Goal: Information Seeking & Learning: Learn about a topic

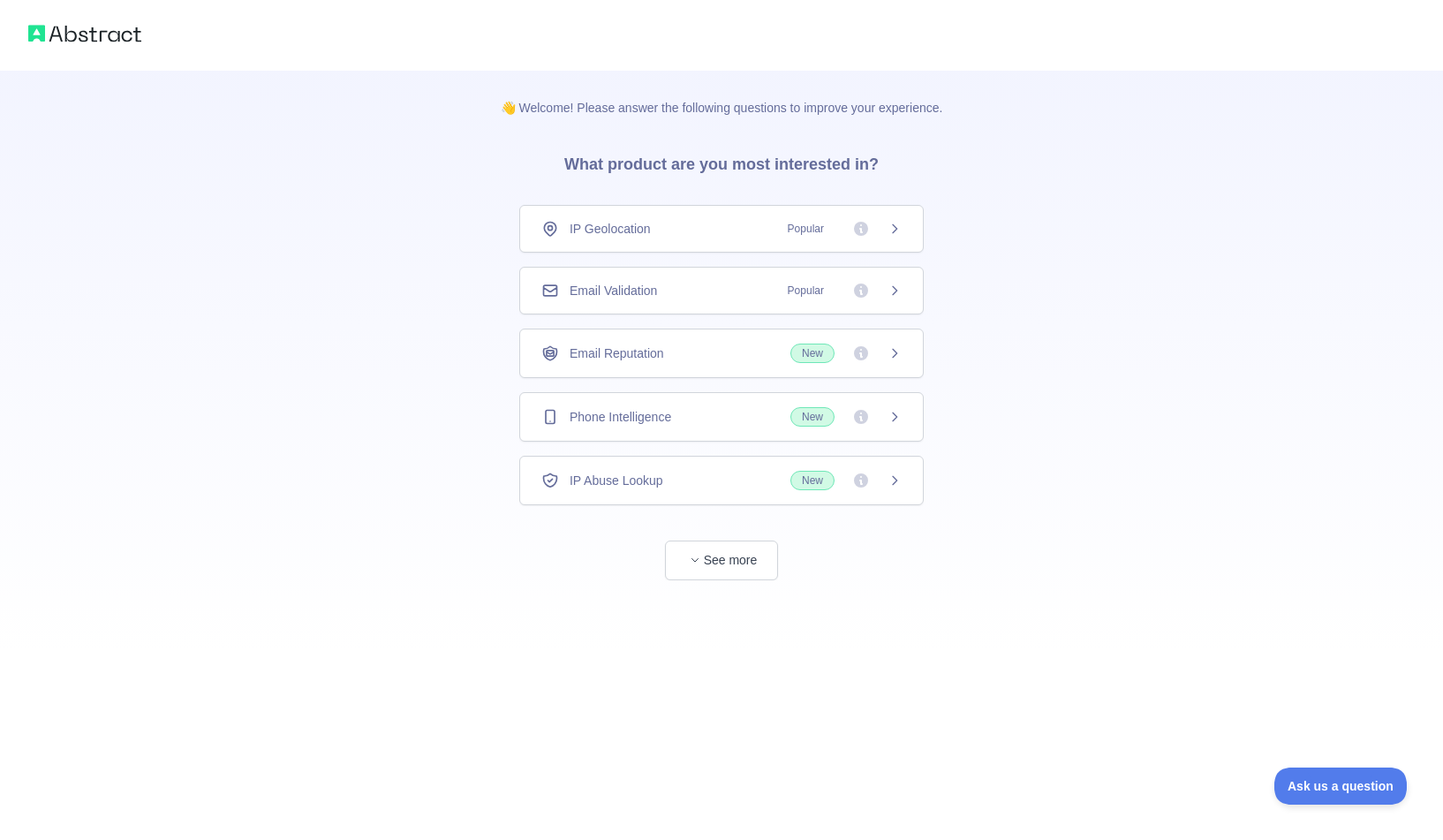
click at [890, 414] on icon at bounding box center [895, 416] width 14 height 14
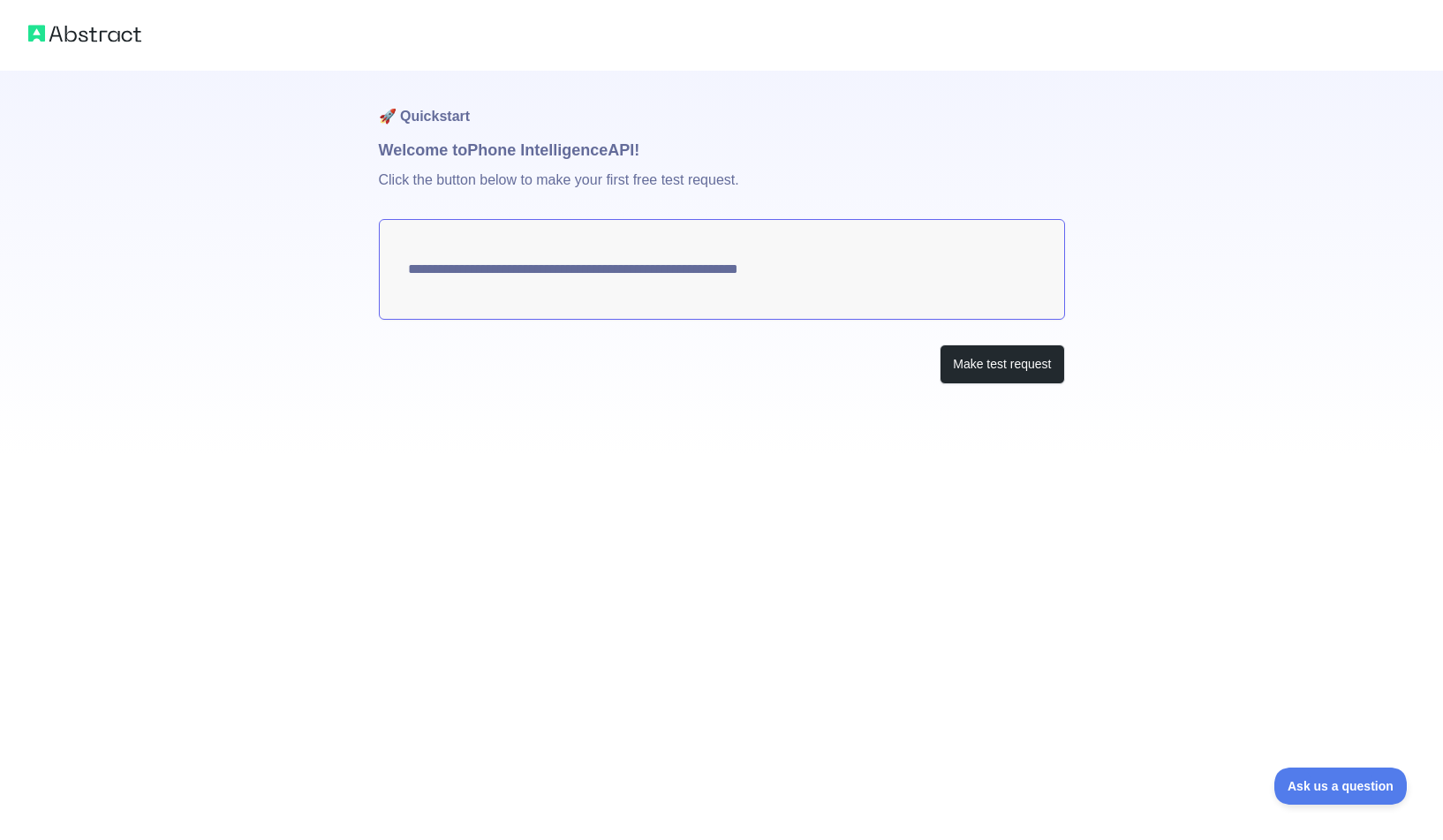
drag, startPoint x: 403, startPoint y: 267, endPoint x: 875, endPoint y: 280, distance: 472.2
click at [858, 280] on textarea "**********" at bounding box center [722, 269] width 686 height 101
click at [1015, 371] on button "Make test request" at bounding box center [1002, 364] width 125 height 40
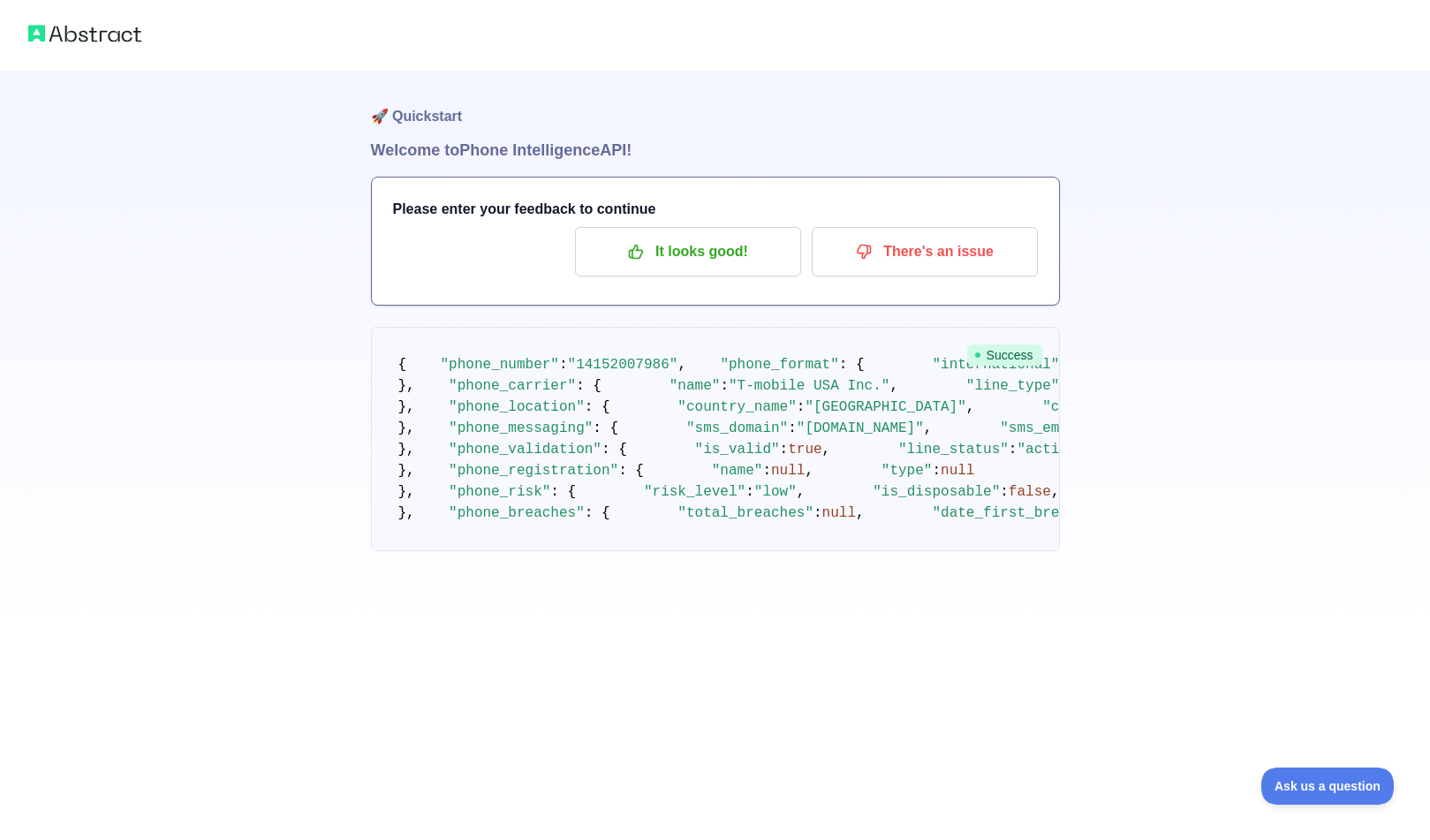
scroll to position [212, 0]
drag, startPoint x: 591, startPoint y: 227, endPoint x: 632, endPoint y: 286, distance: 71.8
click at [632, 326] on pre "{ "phone_number" : "[PHONE_NUMBER]" , "phone_format" : { "international" : "[PH…" at bounding box center [715, 439] width 689 height 225
click at [781, 326] on pre "{ "phone_number" : "[PHONE_NUMBER]" , "phone_format" : { "international" : "[PH…" at bounding box center [715, 439] width 689 height 225
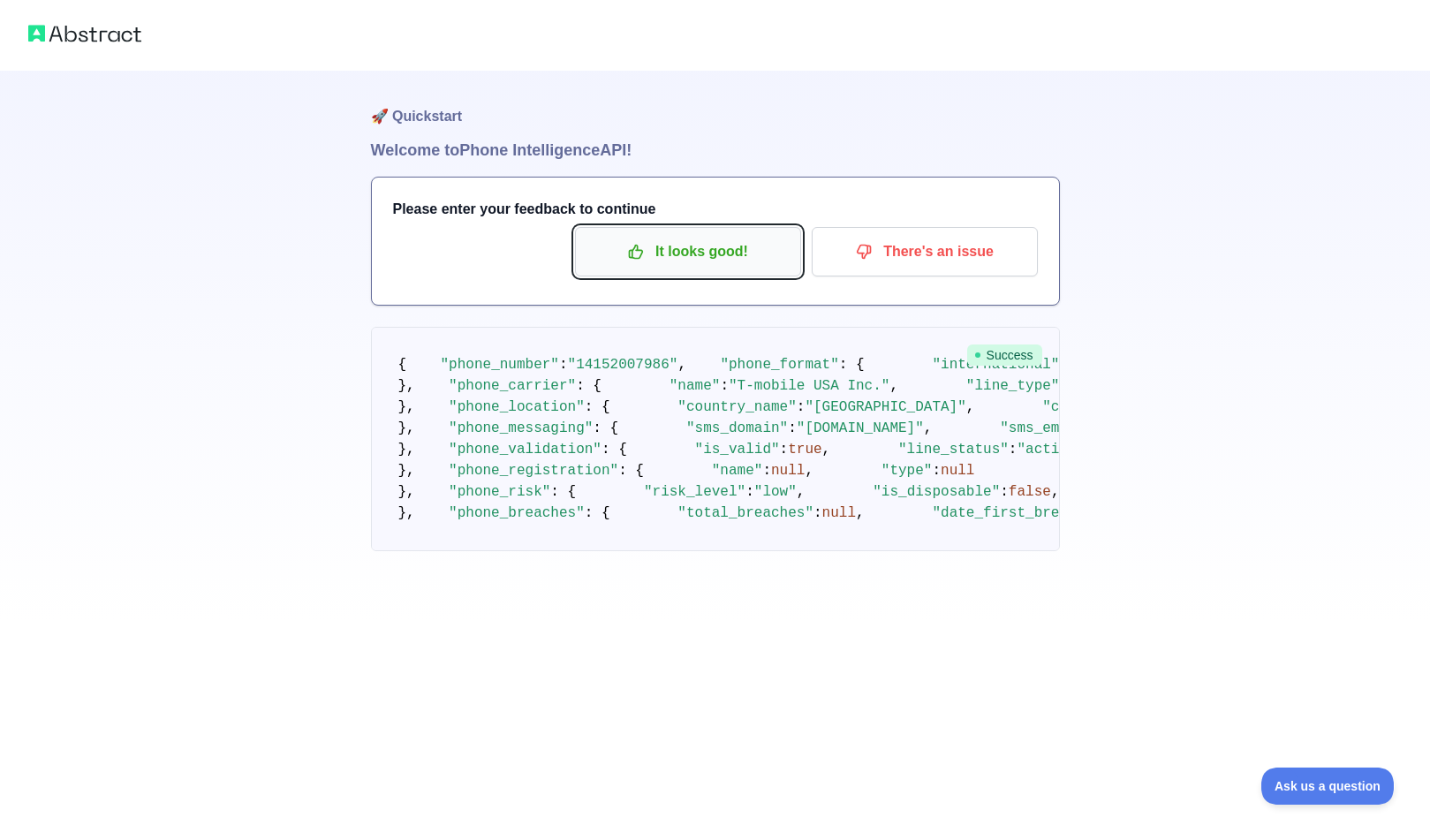
click at [749, 255] on p "It looks good!" at bounding box center [689, 251] width 200 height 30
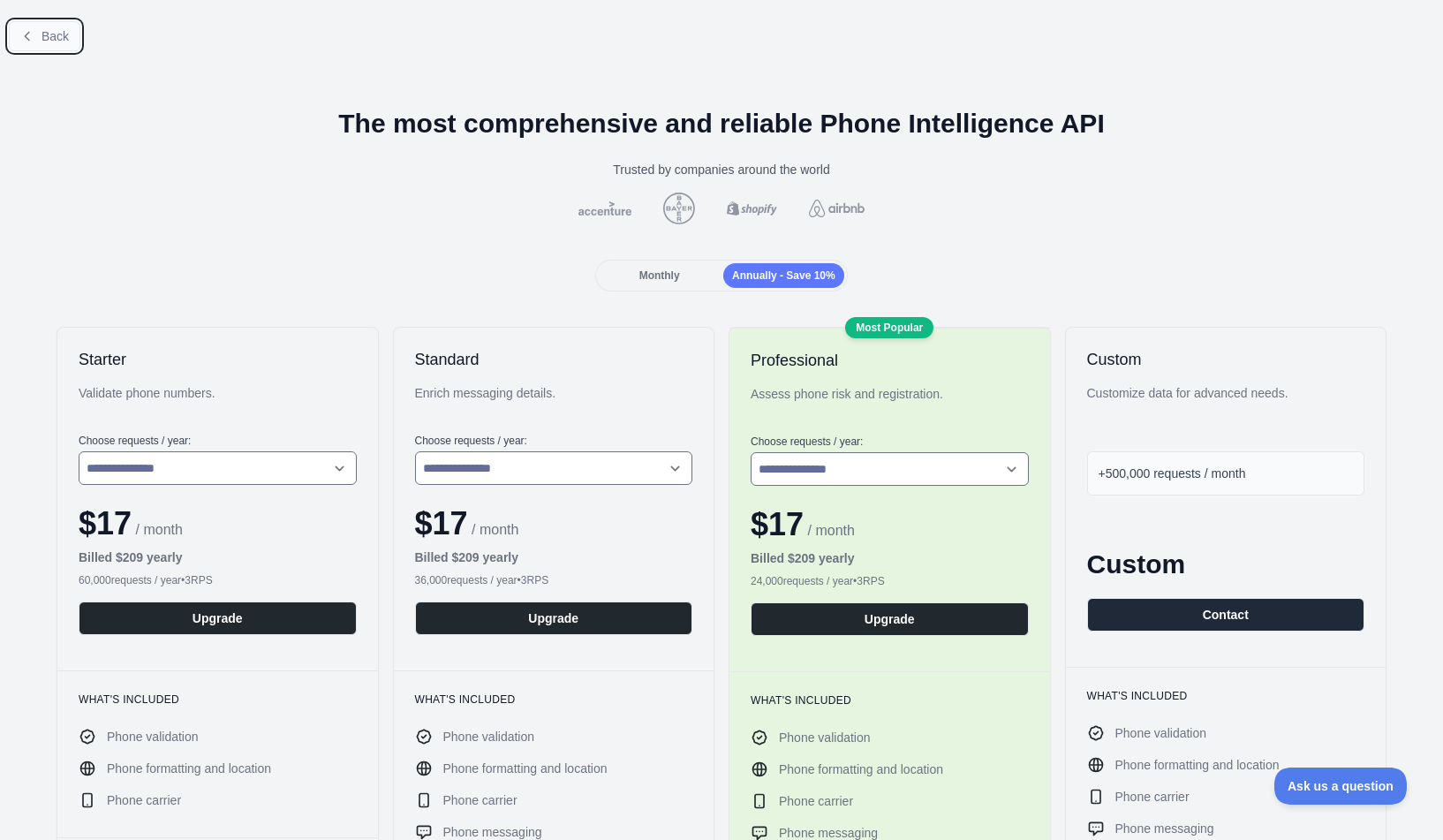
click at [42, 29] on span "Back" at bounding box center [55, 37] width 28 height 14
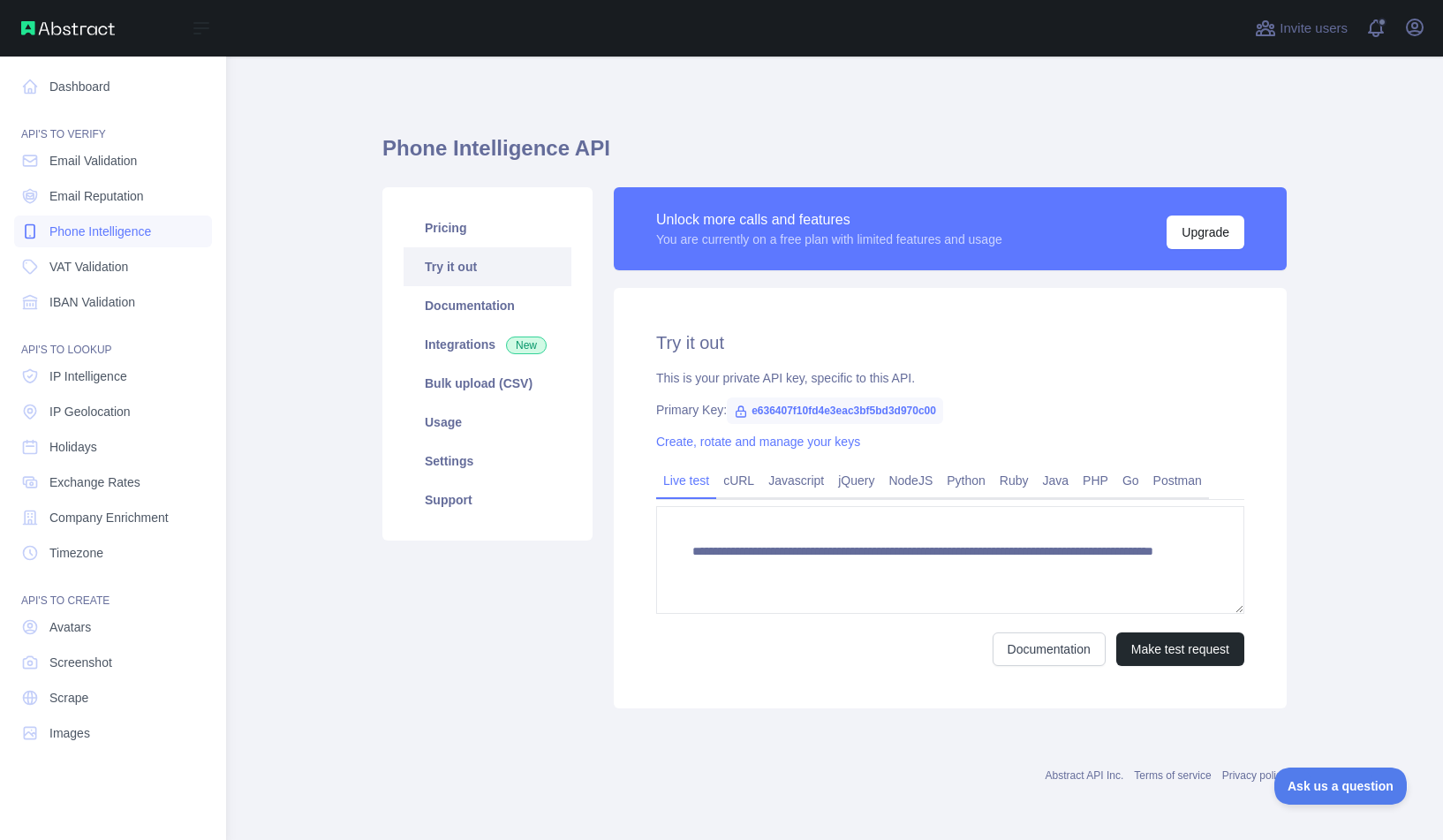
click at [126, 229] on span "Phone Intelligence" at bounding box center [100, 232] width 102 height 18
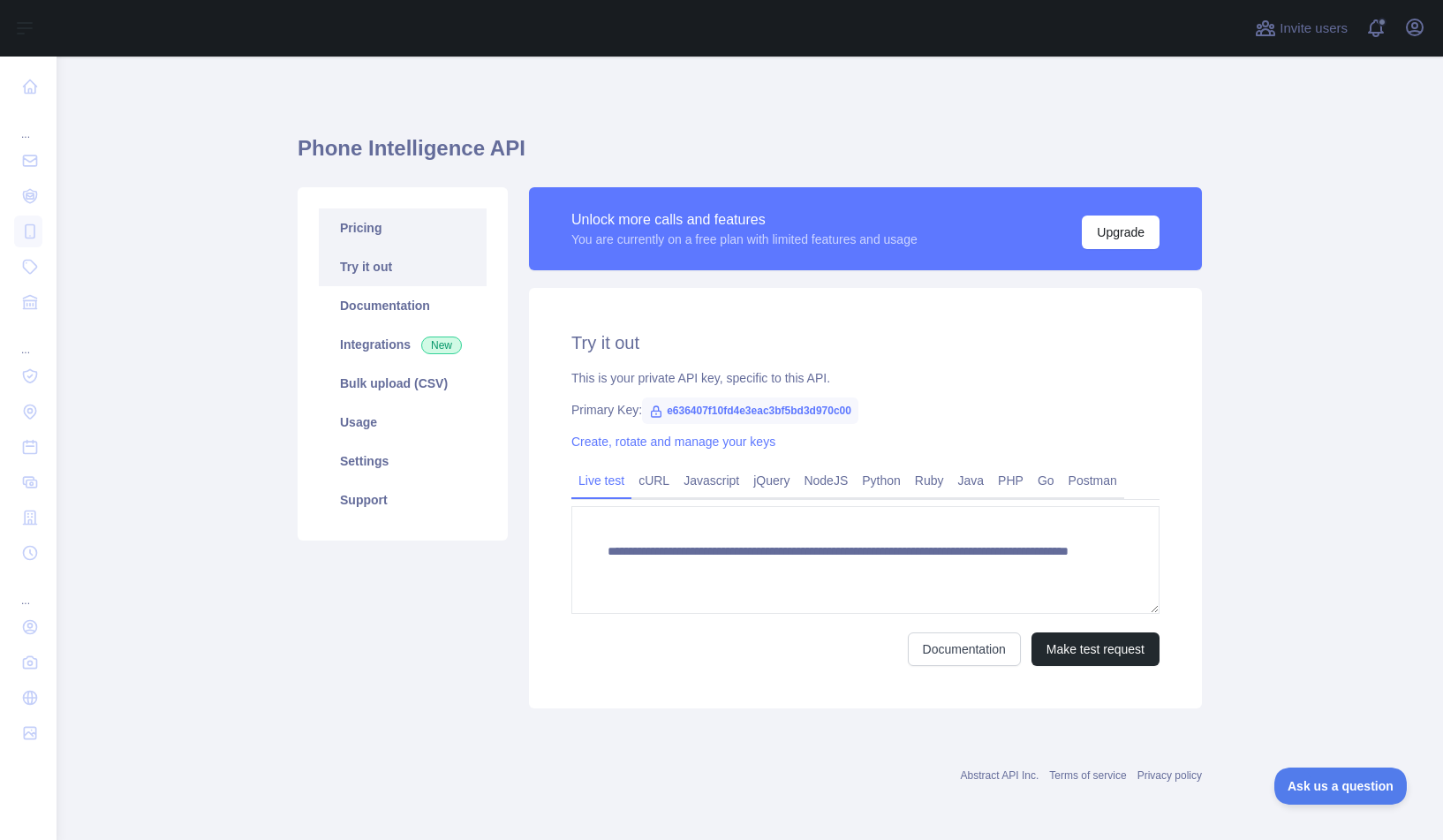
click at [367, 228] on link "Pricing" at bounding box center [402, 228] width 168 height 39
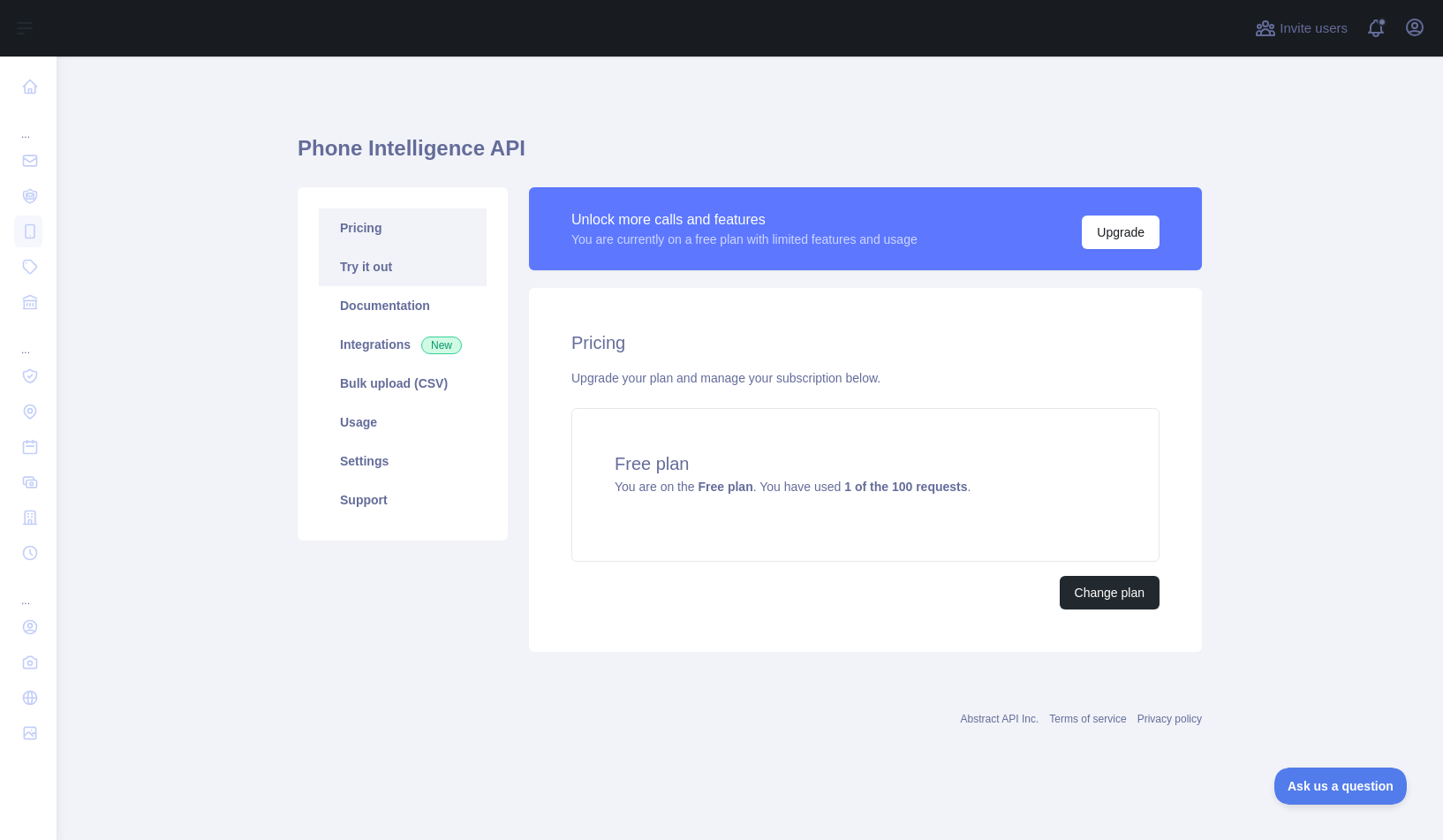
click at [376, 271] on link "Try it out" at bounding box center [402, 267] width 168 height 39
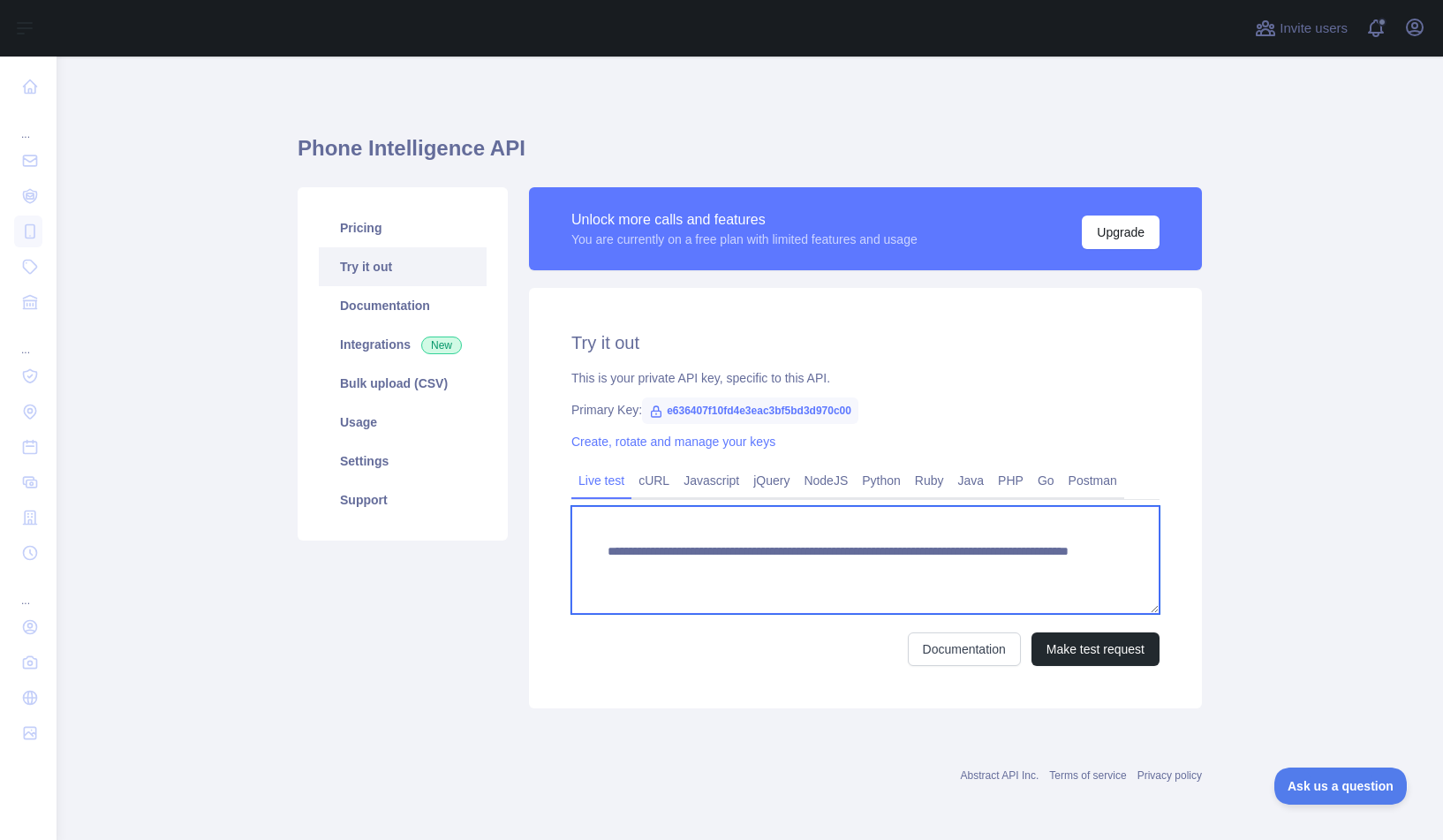
drag, startPoint x: 603, startPoint y: 548, endPoint x: 1010, endPoint y: 572, distance: 407.7
click at [1010, 572] on textarea "**********" at bounding box center [866, 559] width 589 height 108
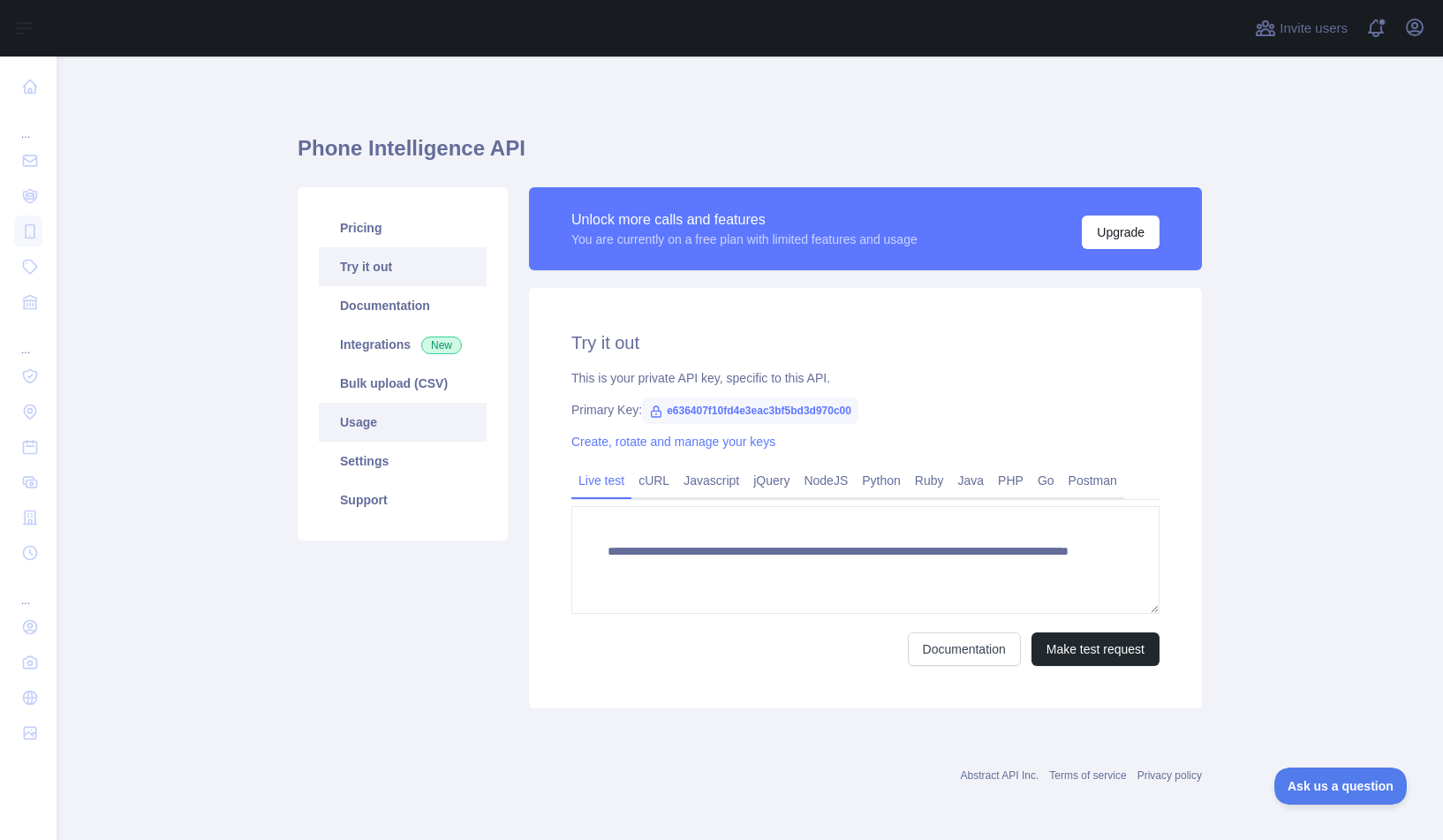
click at [393, 429] on link "Usage" at bounding box center [402, 423] width 168 height 39
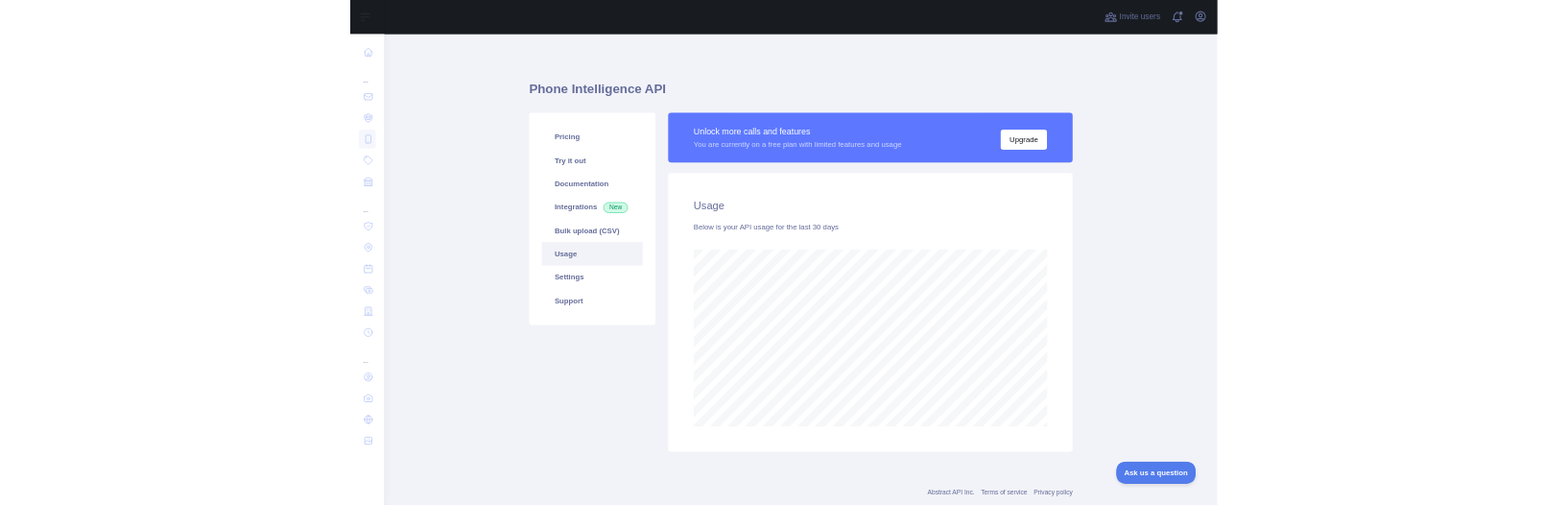
scroll to position [851, 1492]
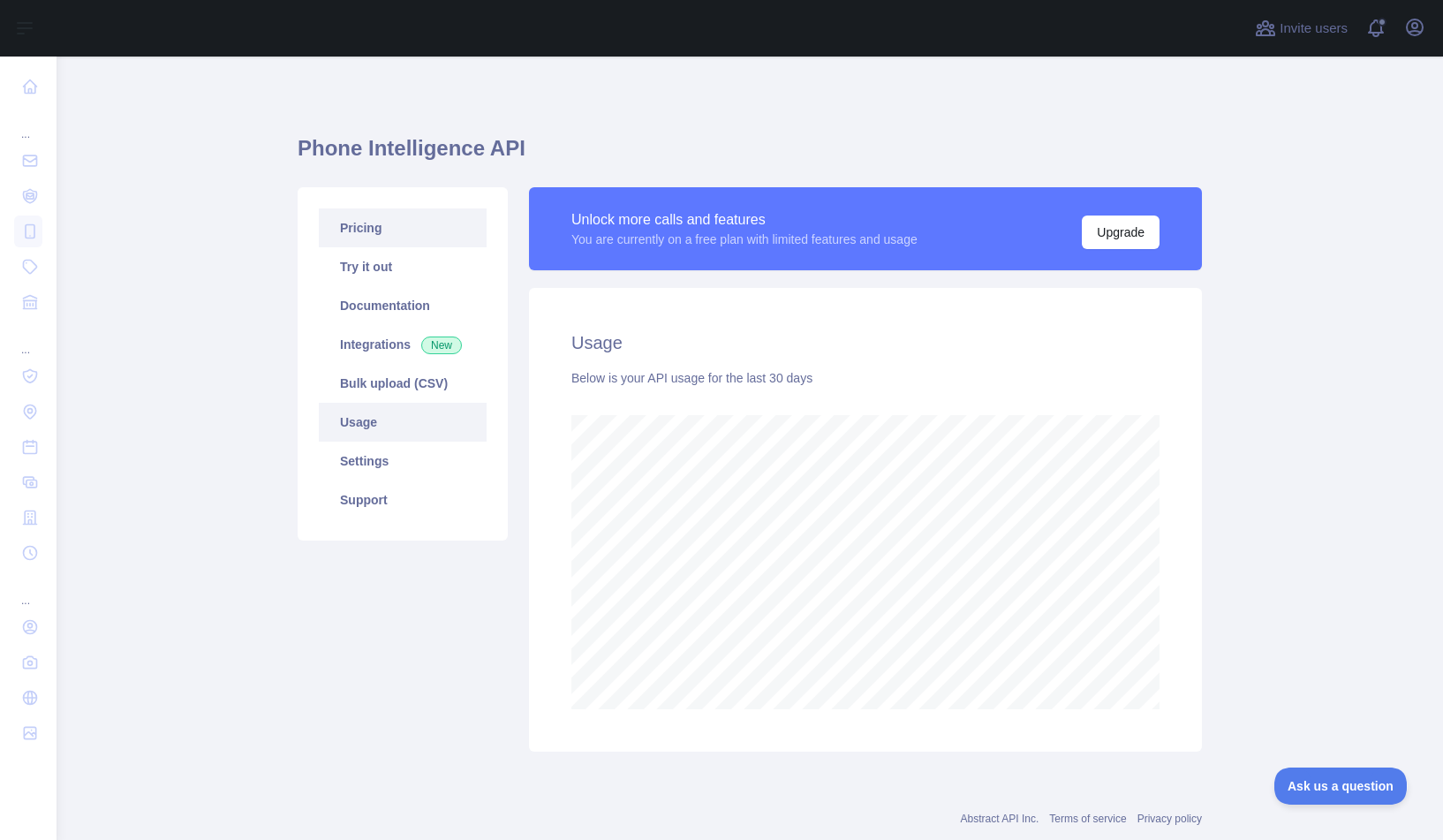
click at [370, 235] on link "Pricing" at bounding box center [402, 228] width 168 height 39
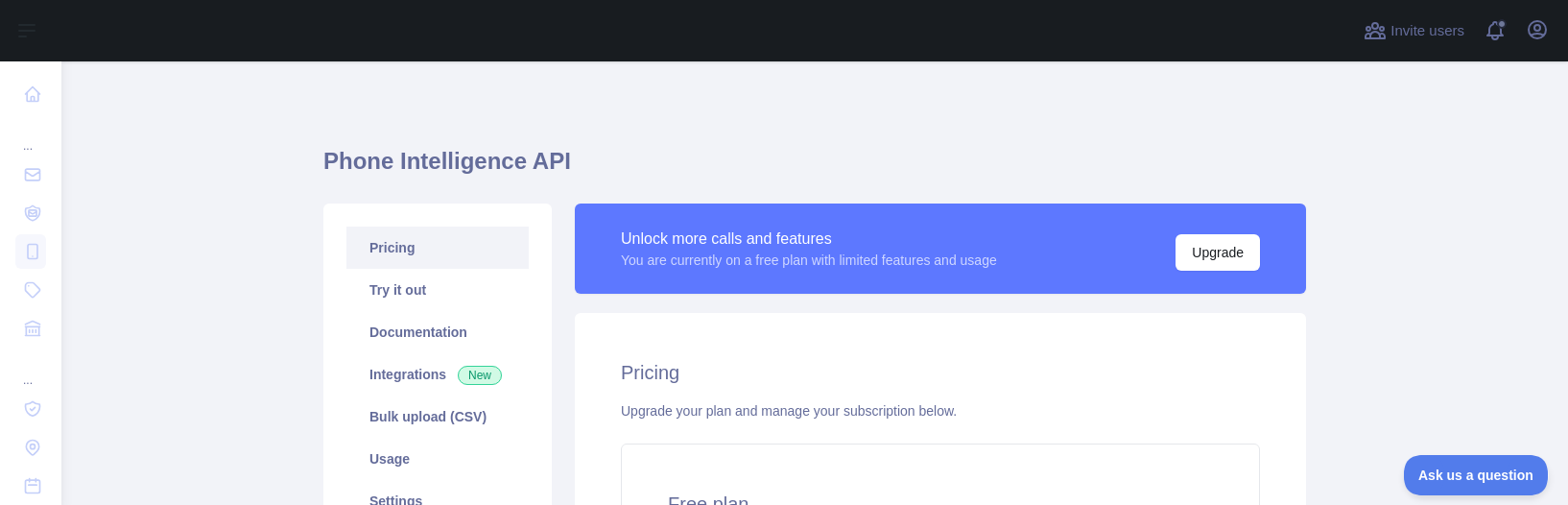
click at [1412, 275] on main "Phone Intelligence API Pricing Try it out Documentation Integrations New Bulk u…" at bounding box center [814, 283] width 1507 height 444
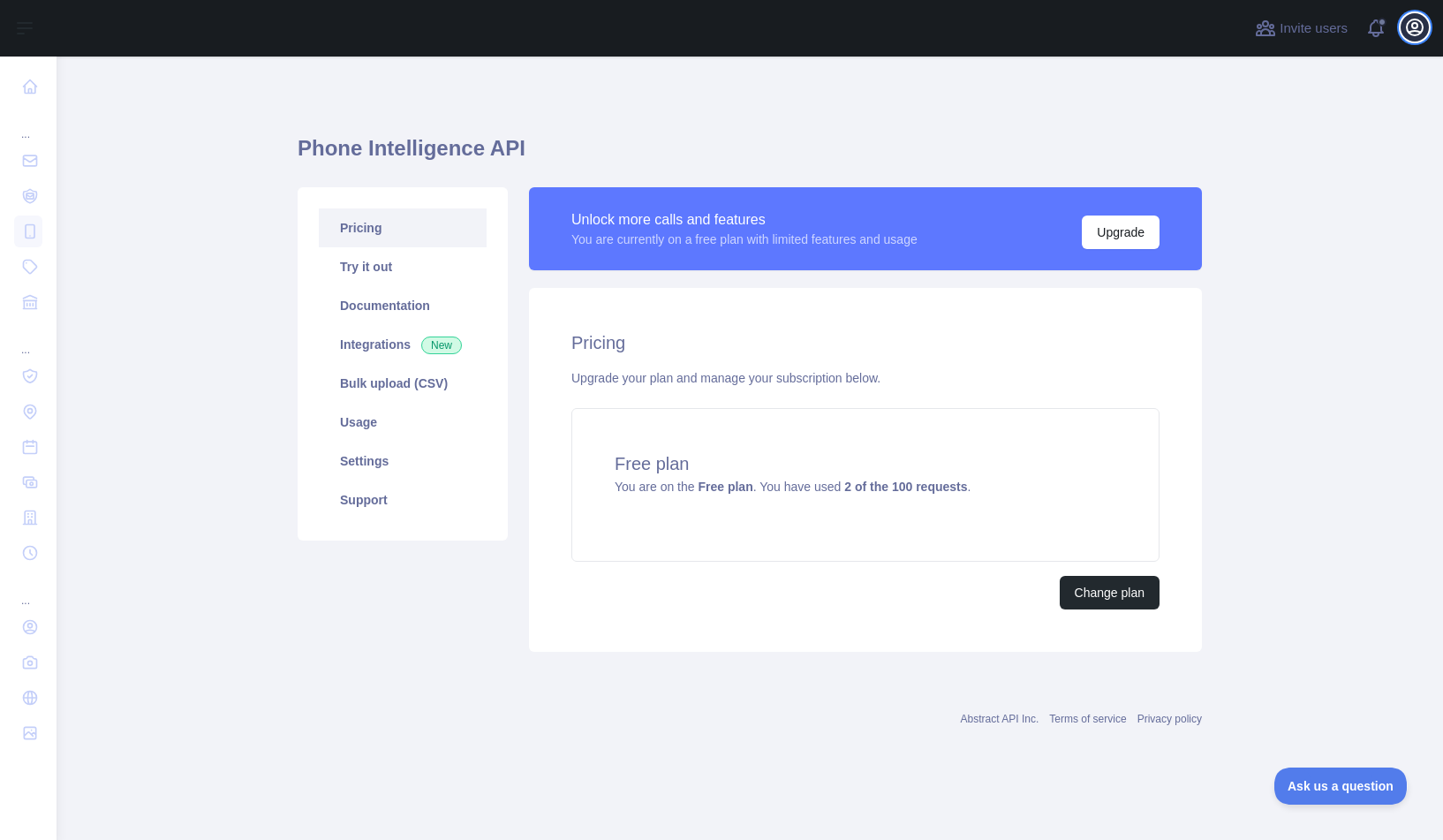
click at [1415, 35] on icon "button" at bounding box center [1415, 28] width 16 height 16
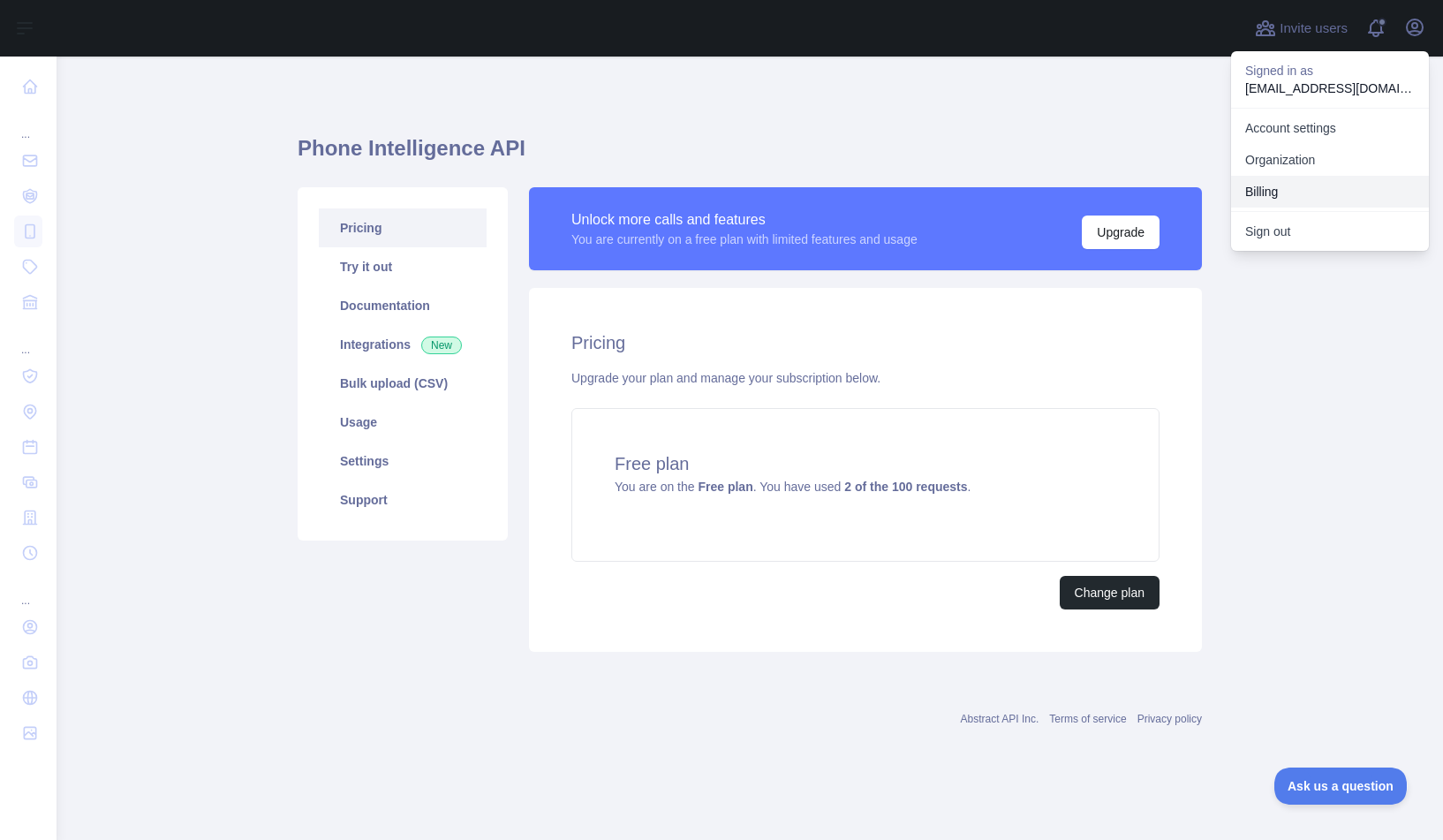
click at [1269, 197] on button "Billing" at bounding box center [1330, 192] width 198 height 32
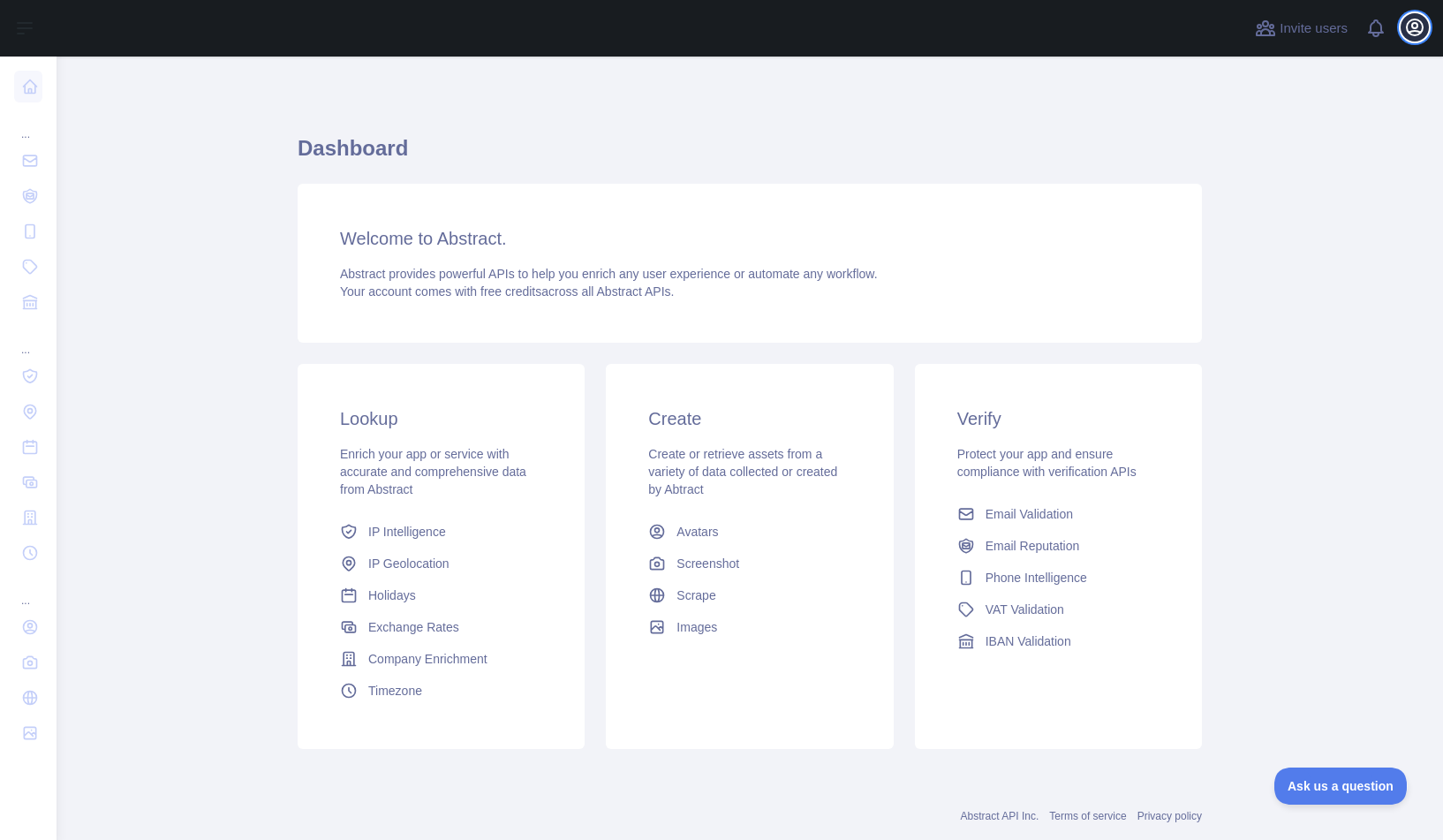
click at [1410, 26] on icon "button" at bounding box center [1415, 28] width 21 height 21
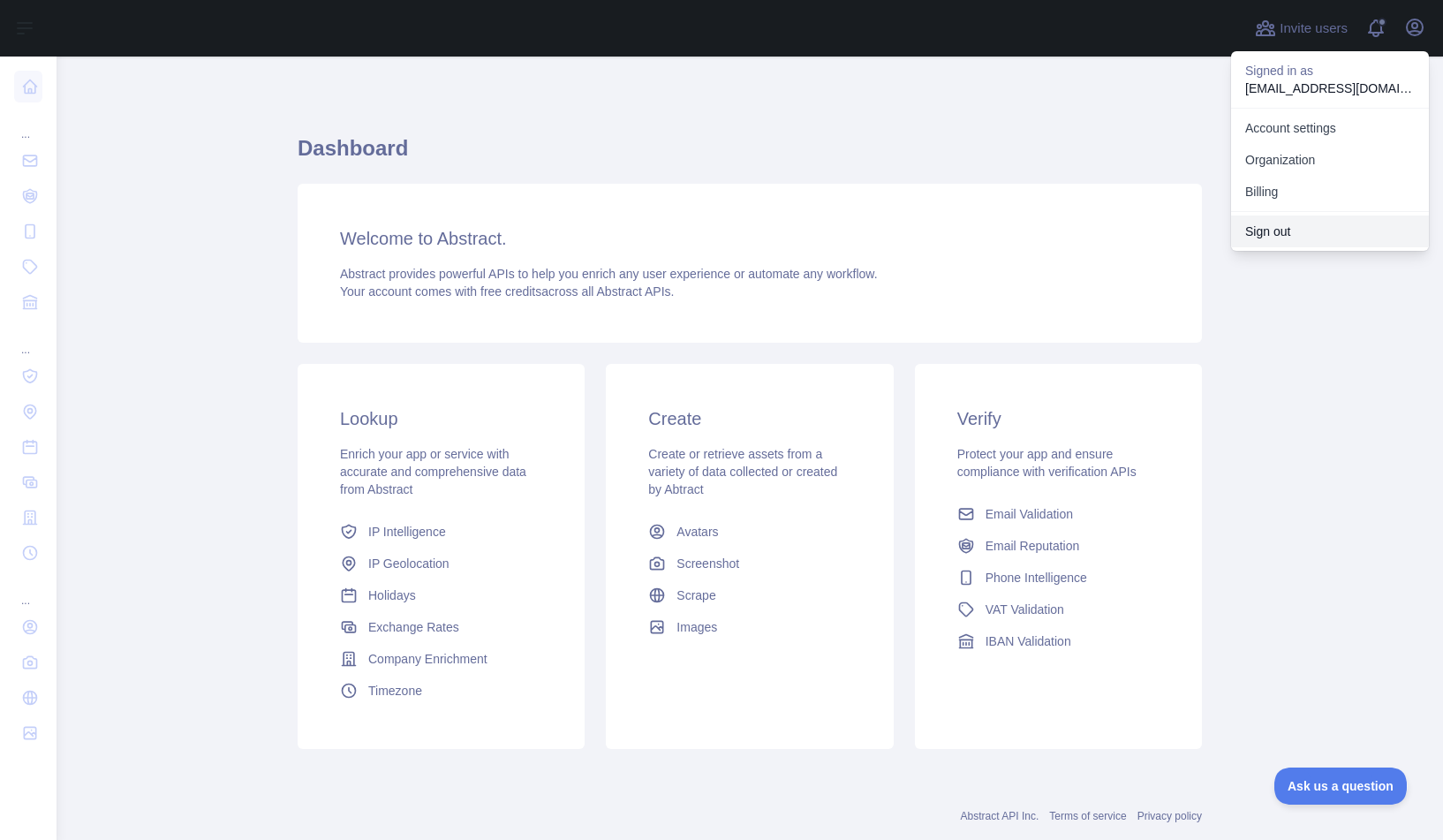
click at [1260, 228] on button "Sign out" at bounding box center [1330, 232] width 198 height 32
